Goal: Transaction & Acquisition: Subscribe to service/newsletter

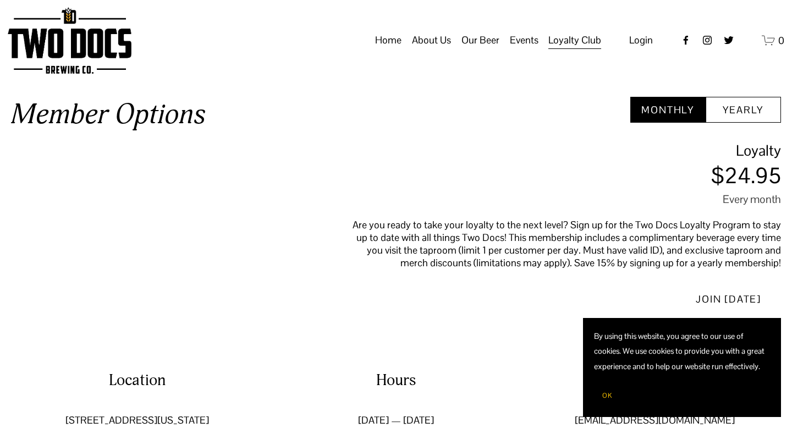
scroll to position [481, 0]
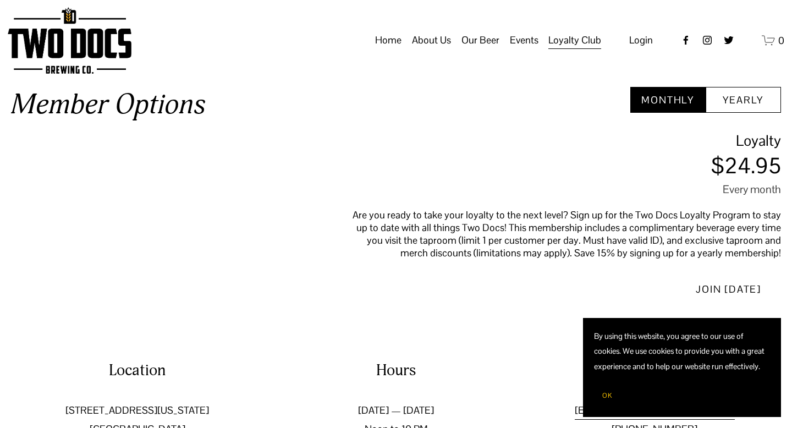
click at [748, 109] on button "Yearly" at bounding box center [743, 100] width 75 height 26
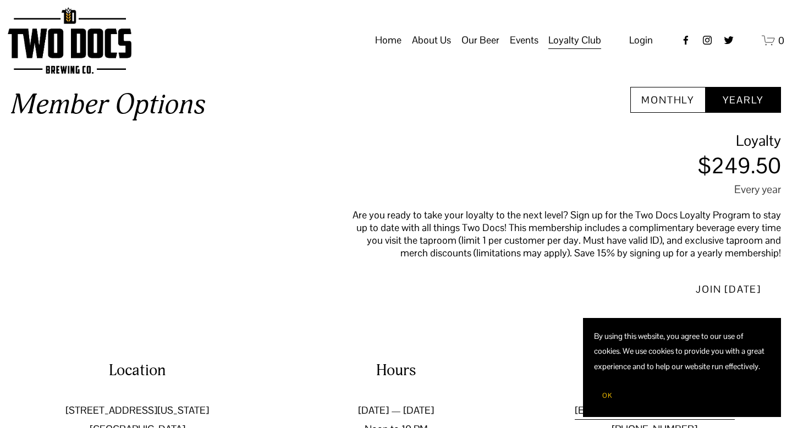
click at [685, 107] on button "Monthly" at bounding box center [667, 100] width 75 height 26
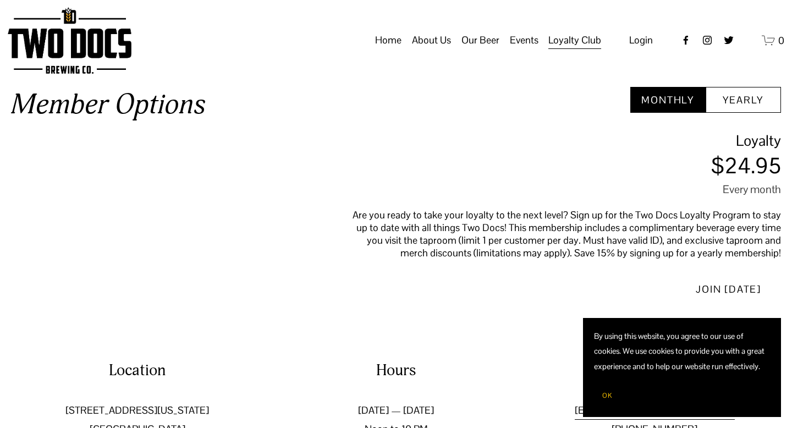
click at [736, 107] on button "Yearly" at bounding box center [743, 100] width 75 height 26
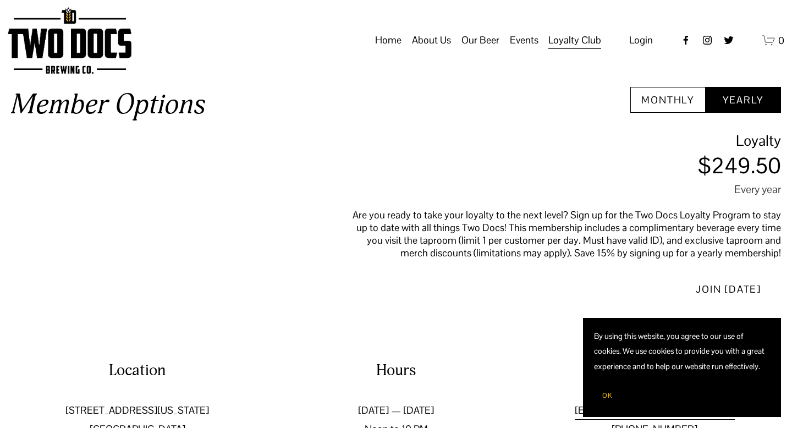
click at [673, 107] on button "Monthly" at bounding box center [667, 100] width 75 height 26
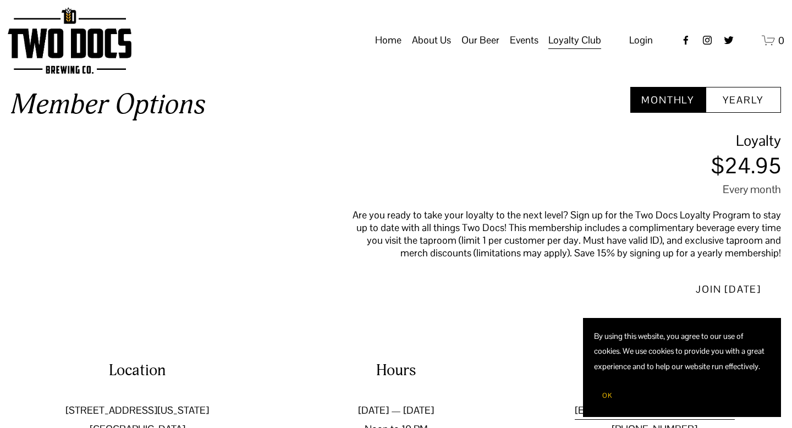
click at [729, 107] on button "Yearly" at bounding box center [743, 100] width 75 height 26
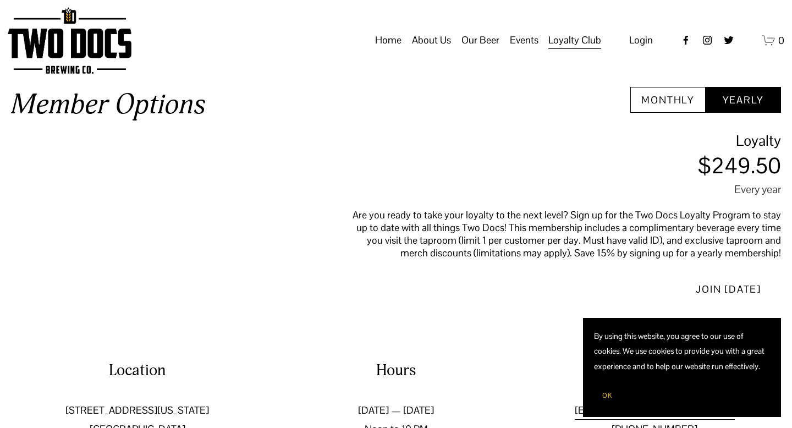
click at [684, 101] on button "Monthly" at bounding box center [667, 100] width 75 height 26
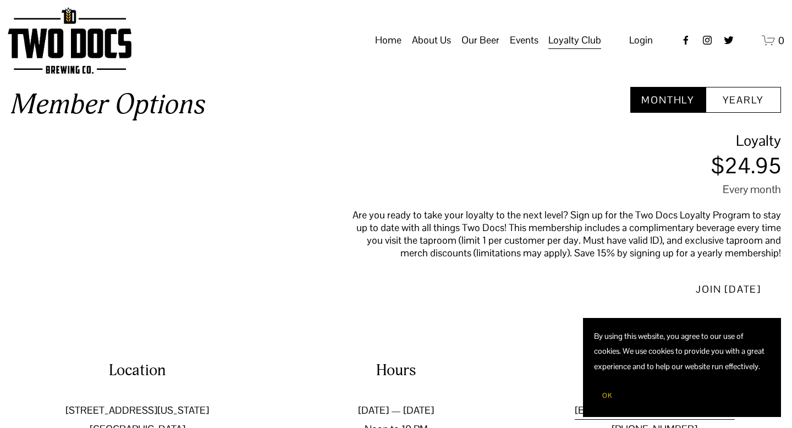
click at [733, 101] on button "Yearly" at bounding box center [743, 100] width 75 height 26
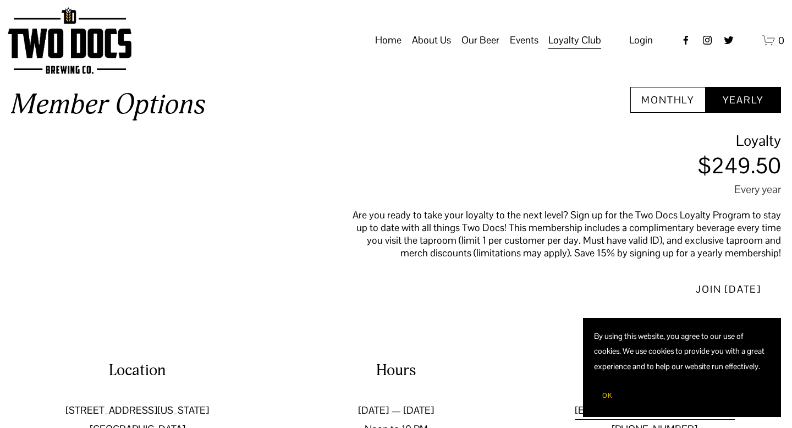
click at [692, 101] on button "Monthly" at bounding box center [667, 100] width 75 height 26
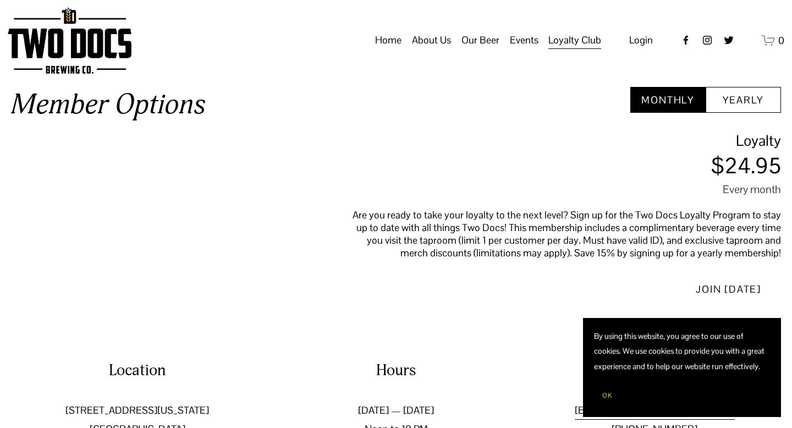
click at [733, 101] on button "Yearly" at bounding box center [743, 100] width 75 height 26
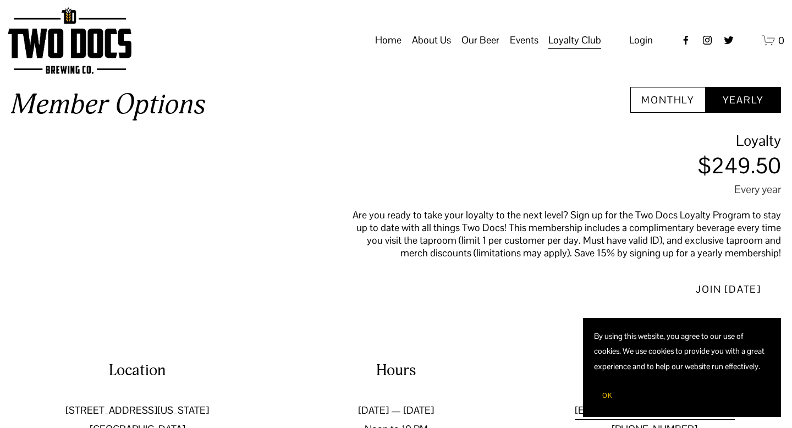
click at [695, 104] on button "Monthly" at bounding box center [667, 100] width 75 height 26
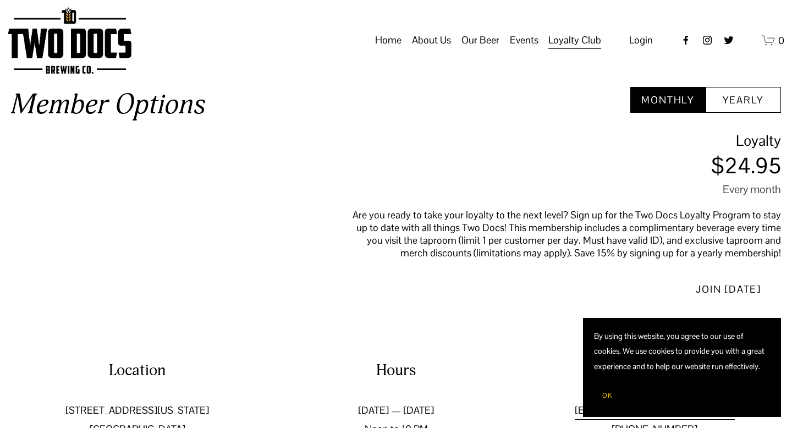
click at [748, 104] on button "Yearly" at bounding box center [743, 100] width 75 height 26
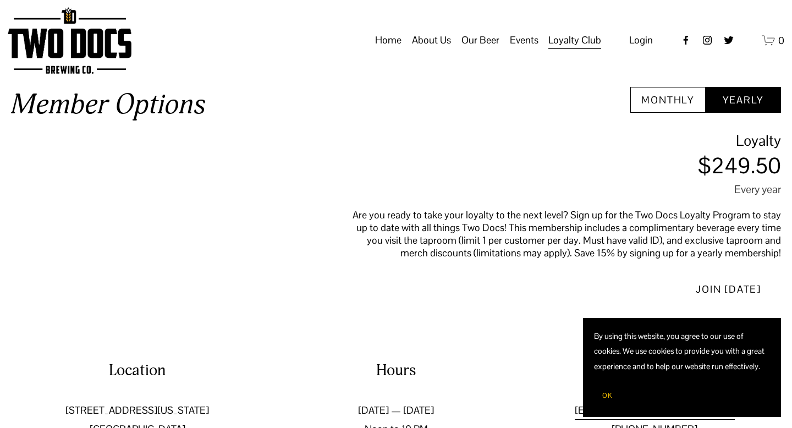
click at [685, 104] on button "Monthly" at bounding box center [667, 100] width 75 height 26
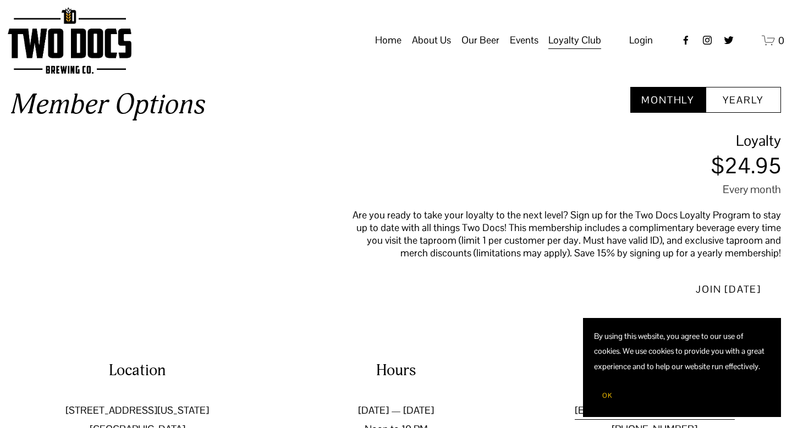
click at [731, 104] on button "Yearly" at bounding box center [743, 100] width 75 height 26
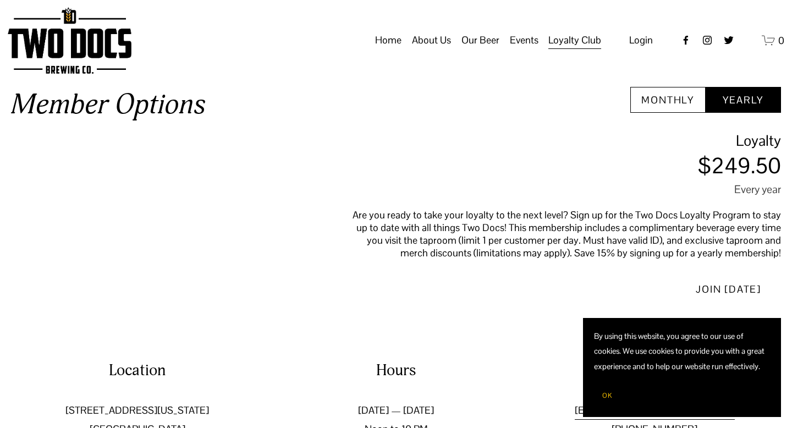
click at [702, 104] on button "Monthly" at bounding box center [667, 100] width 75 height 26
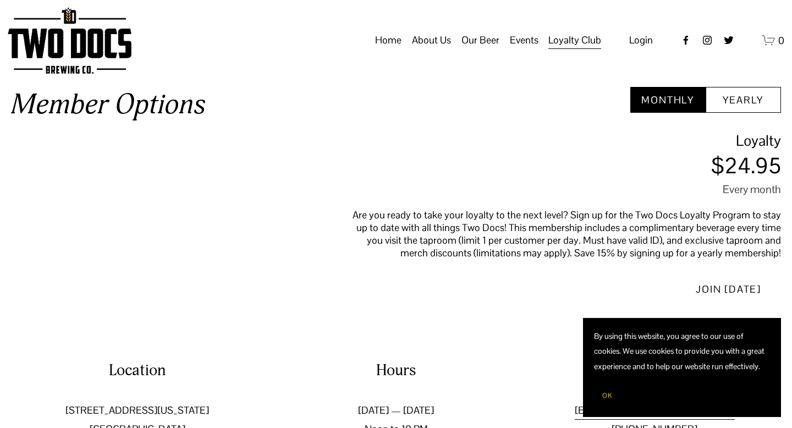
click at [734, 104] on button "Yearly" at bounding box center [743, 100] width 75 height 26
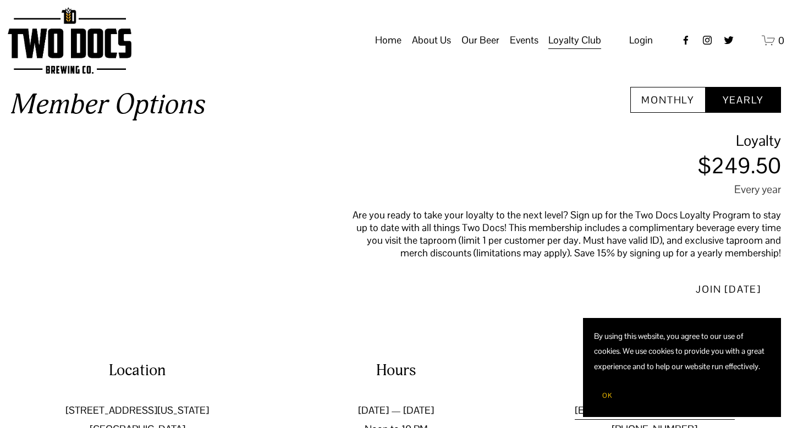
click at [698, 104] on button "Monthly" at bounding box center [667, 100] width 75 height 26
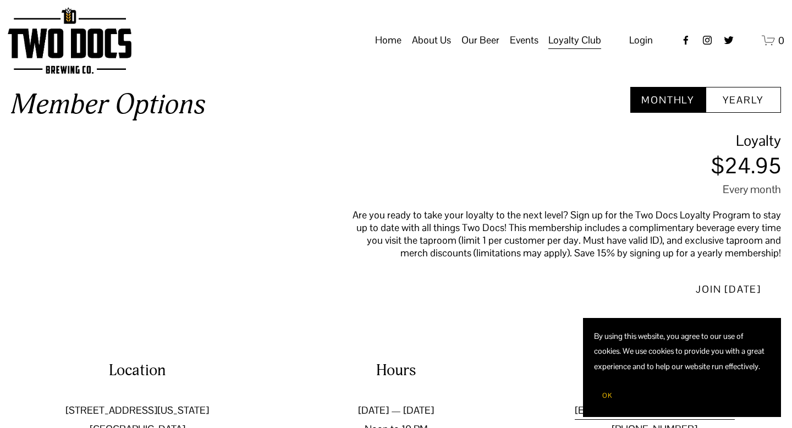
click at [735, 104] on button "Yearly" at bounding box center [743, 100] width 75 height 26
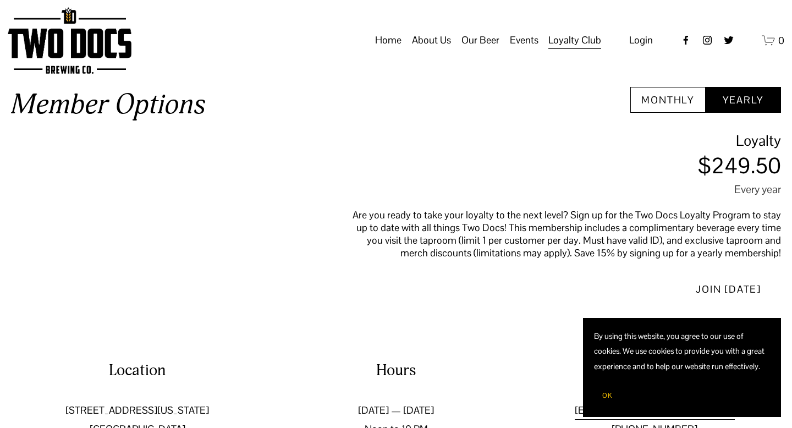
click at [706, 105] on button "Yearly" at bounding box center [743, 100] width 75 height 26
click at [673, 100] on button "Monthly" at bounding box center [667, 100] width 75 height 26
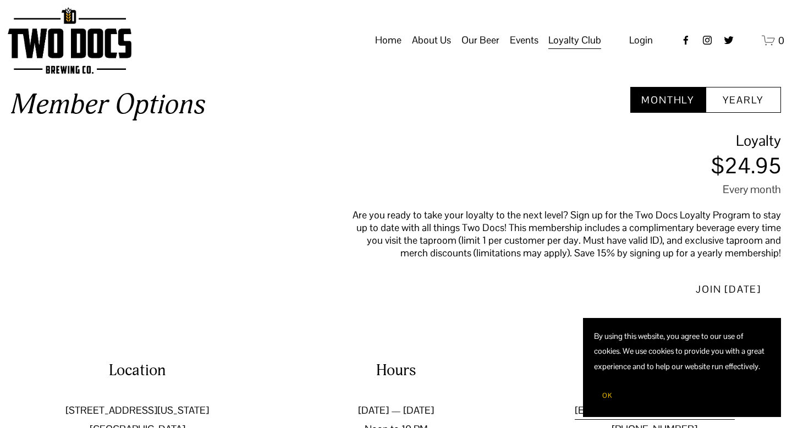
click at [725, 102] on button "Yearly" at bounding box center [743, 100] width 75 height 26
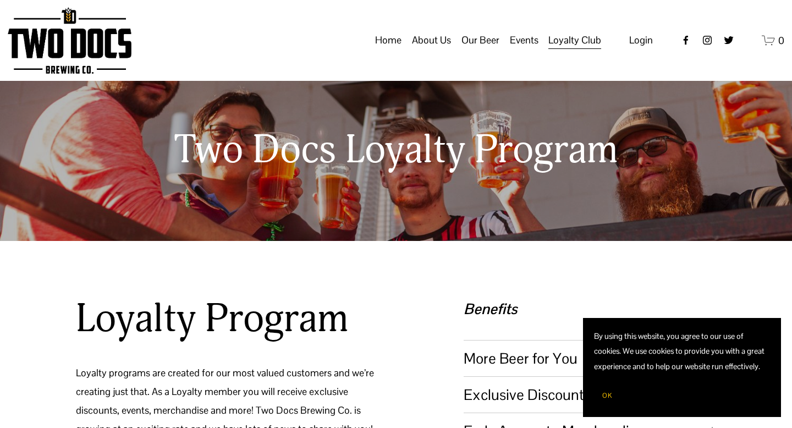
scroll to position [0, 0]
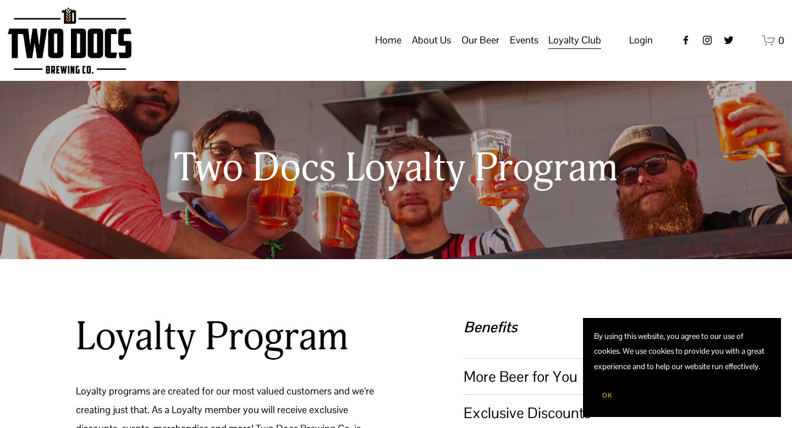
click at [0, 0] on span "FAQs" at bounding box center [0, 0] width 0 height 0
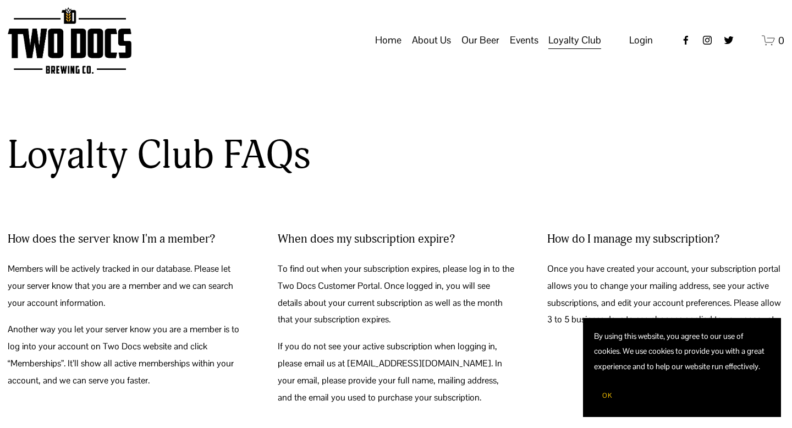
click at [389, 51] on link "Home" at bounding box center [388, 40] width 26 height 21
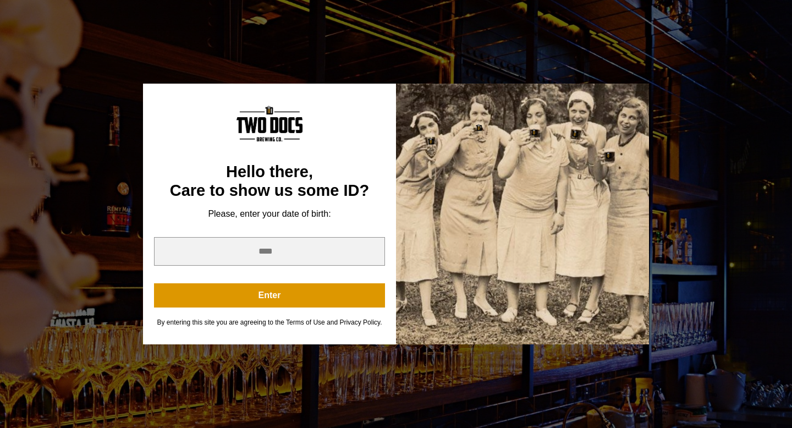
scroll to position [412, 0]
click at [444, 238] on div at bounding box center [522, 214] width 253 height 261
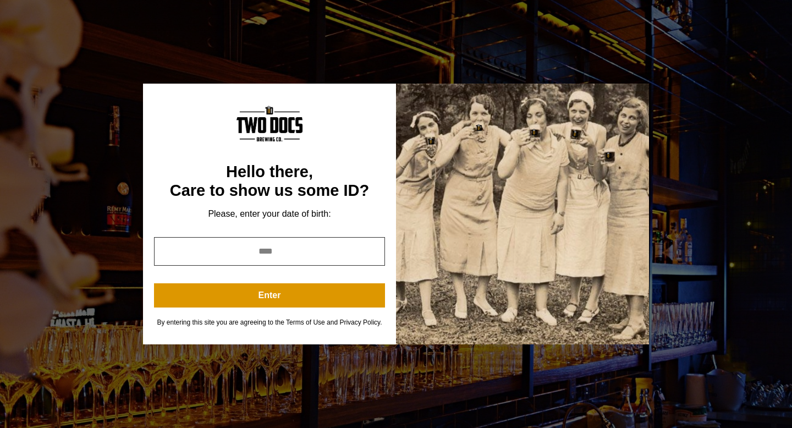
click at [364, 252] on input "year" at bounding box center [269, 251] width 231 height 29
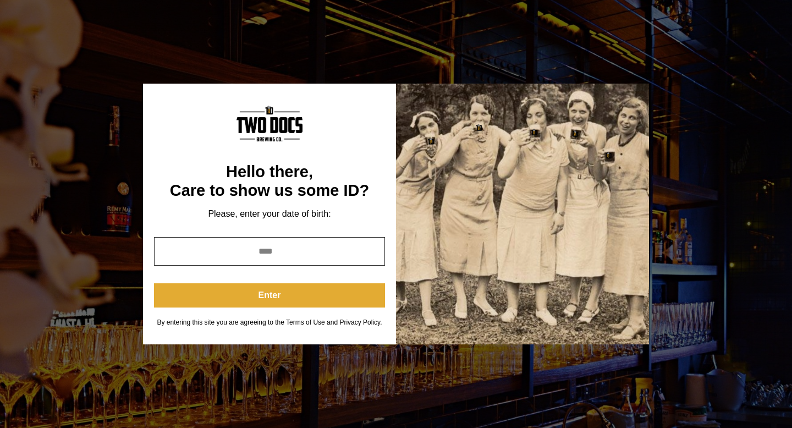
type input "****"
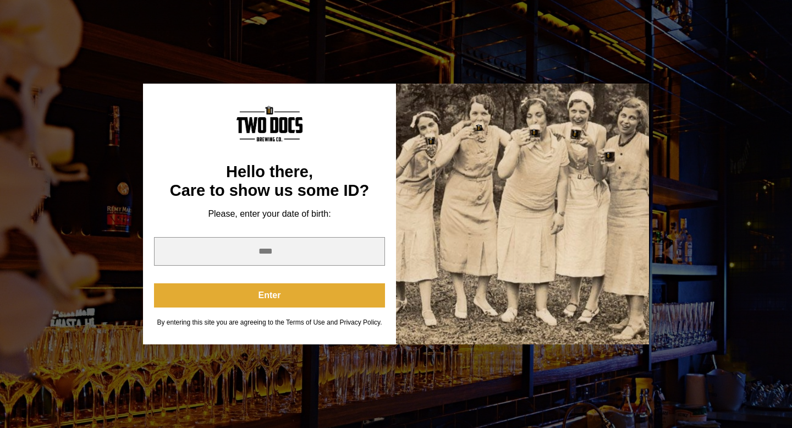
click at [366, 303] on button "Enter" at bounding box center [269, 295] width 231 height 24
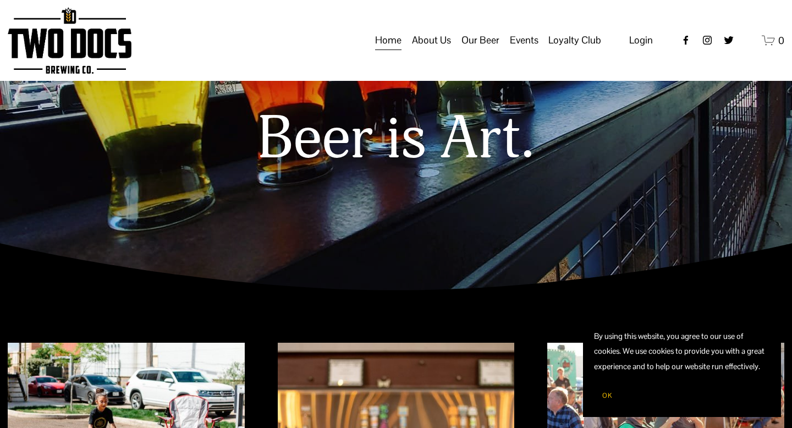
click at [565, 49] on span "Loyalty Club" at bounding box center [574, 40] width 53 height 19
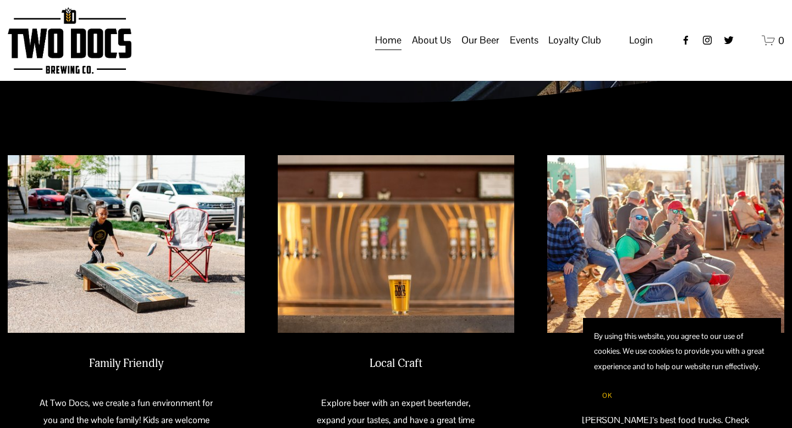
scroll to position [394, 0]
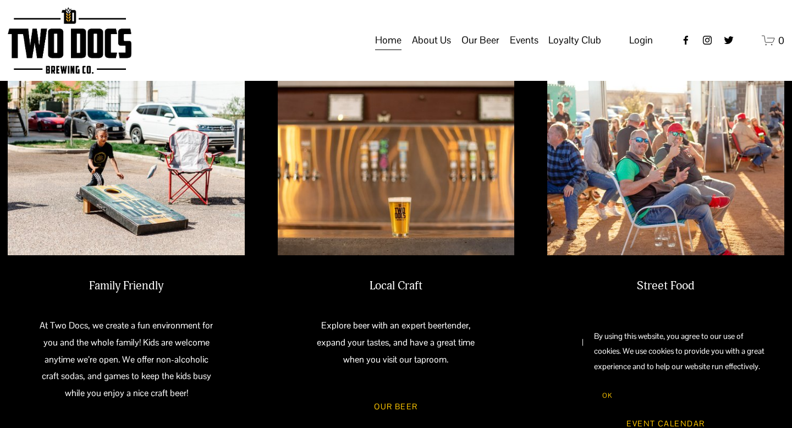
click at [579, 49] on span "Loyalty Club" at bounding box center [574, 40] width 53 height 19
click at [0, 0] on span "Loyalty Club" at bounding box center [0, 0] width 0 height 0
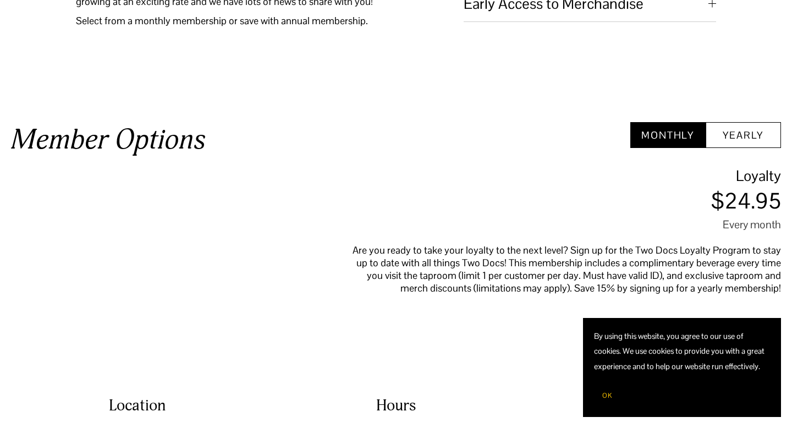
scroll to position [614, 0]
